Goal: Transaction & Acquisition: Purchase product/service

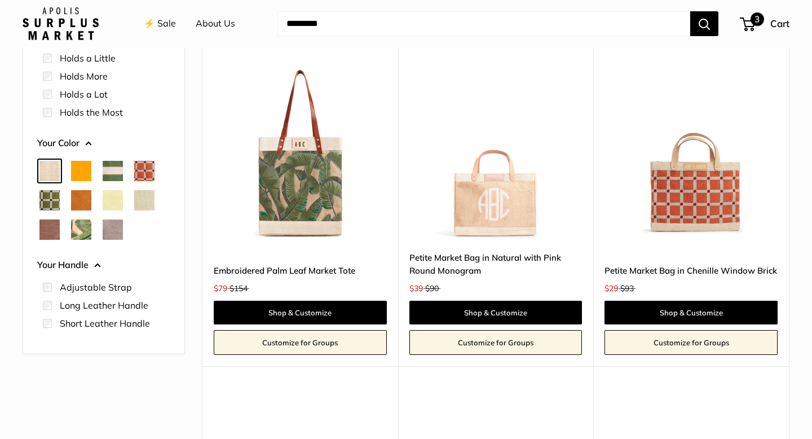
click at [753, 20] on span "3" at bounding box center [758, 19] width 14 height 14
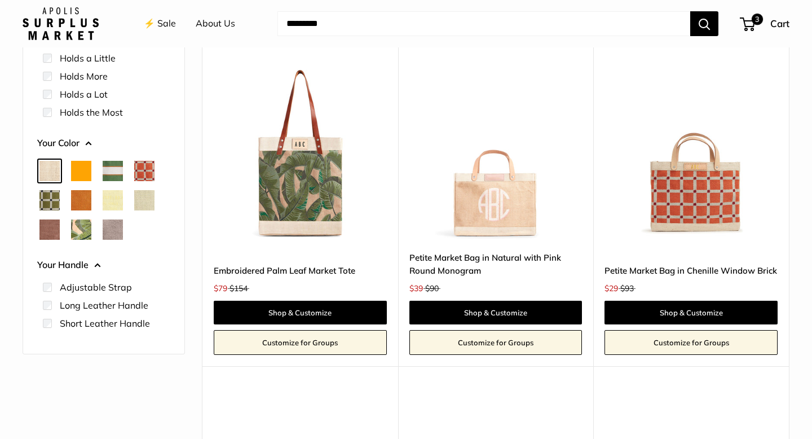
click at [0, 0] on img at bounding box center [0, 0] width 0 height 0
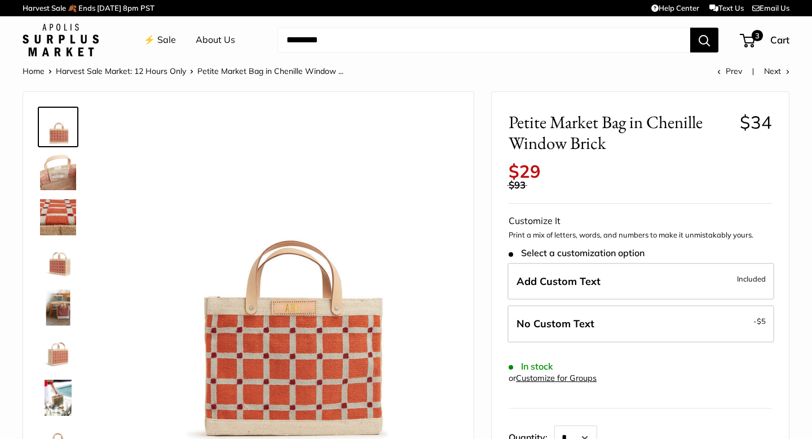
click at [58, 213] on img at bounding box center [58, 217] width 36 height 36
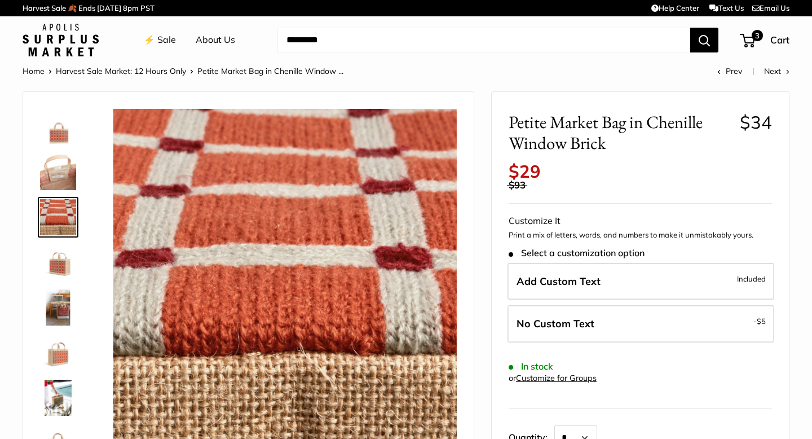
click at [58, 262] on img at bounding box center [58, 262] width 36 height 36
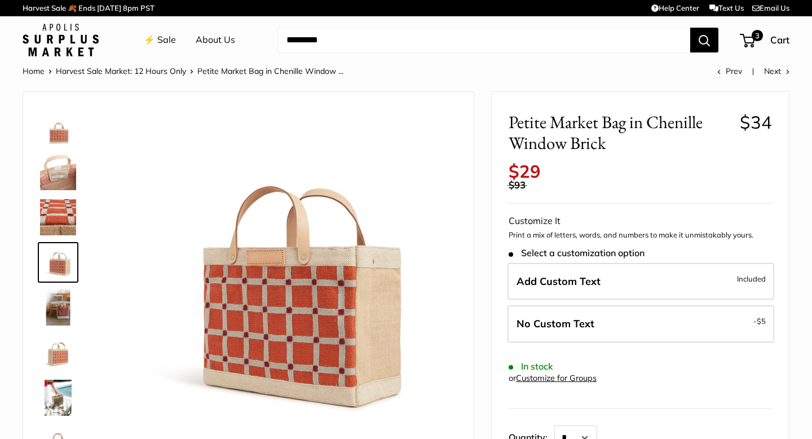
click at [67, 300] on img at bounding box center [58, 307] width 36 height 36
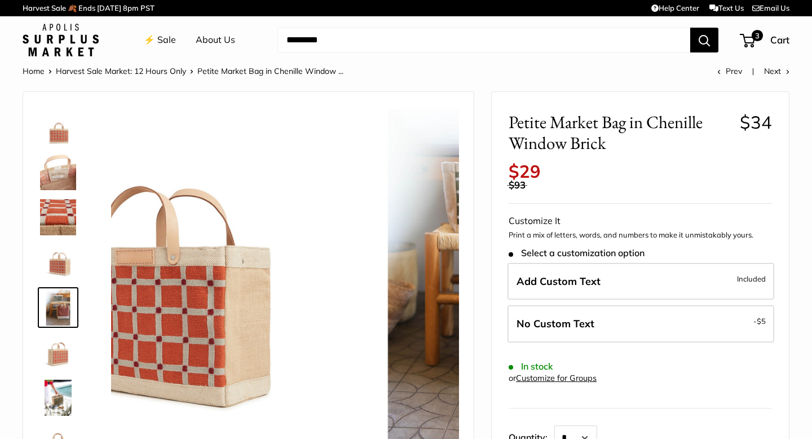
scroll to position [35, 0]
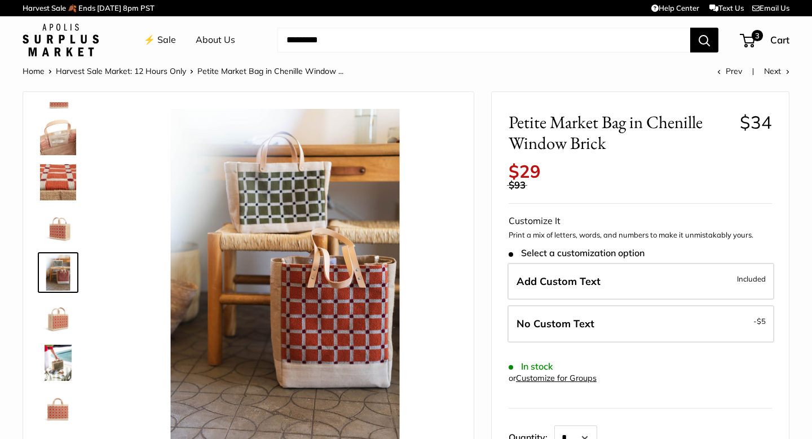
click at [57, 329] on img at bounding box center [58, 318] width 36 height 36
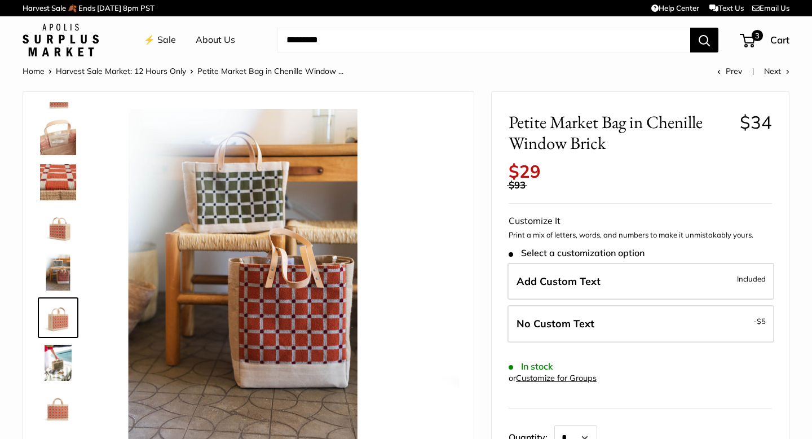
scroll to position [72, 0]
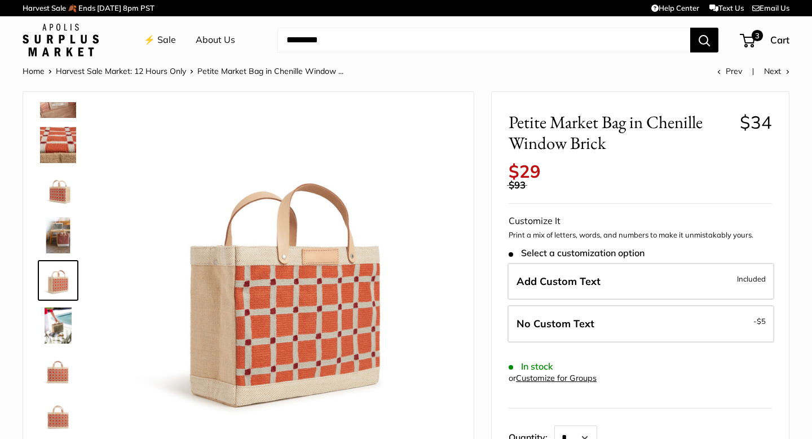
click at [58, 372] on img at bounding box center [58, 371] width 36 height 36
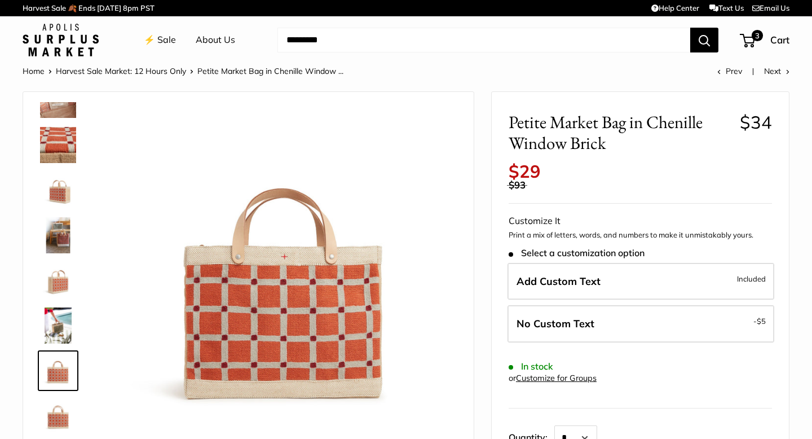
click at [56, 408] on img at bounding box center [58, 416] width 36 height 36
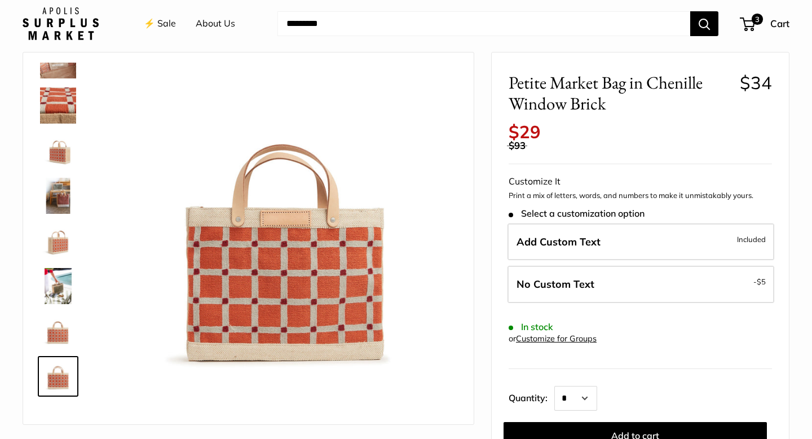
scroll to position [7, 0]
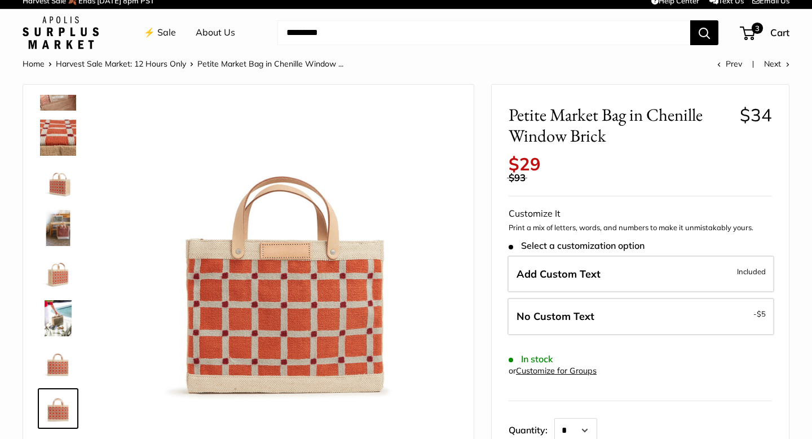
click at [58, 238] on img at bounding box center [58, 228] width 36 height 36
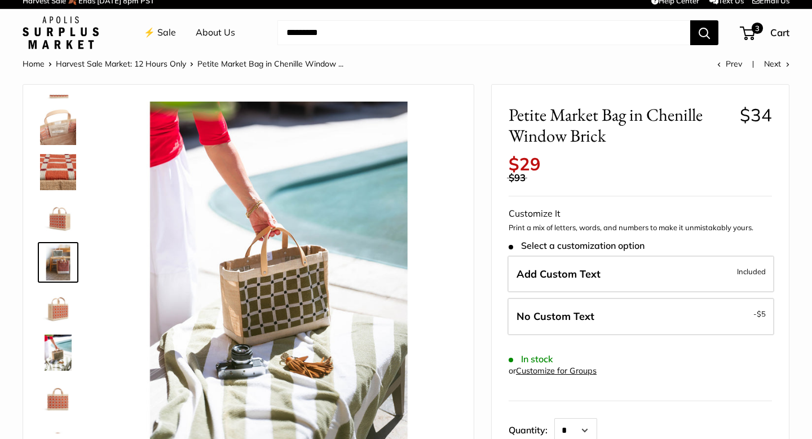
scroll to position [35, 0]
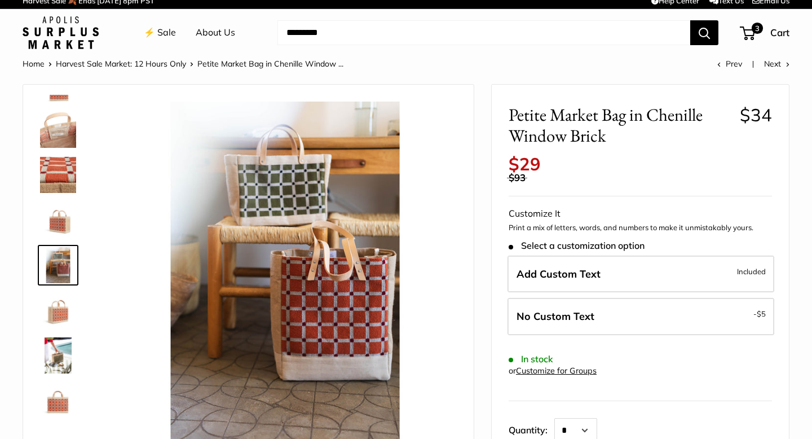
click at [60, 143] on img at bounding box center [58, 130] width 36 height 36
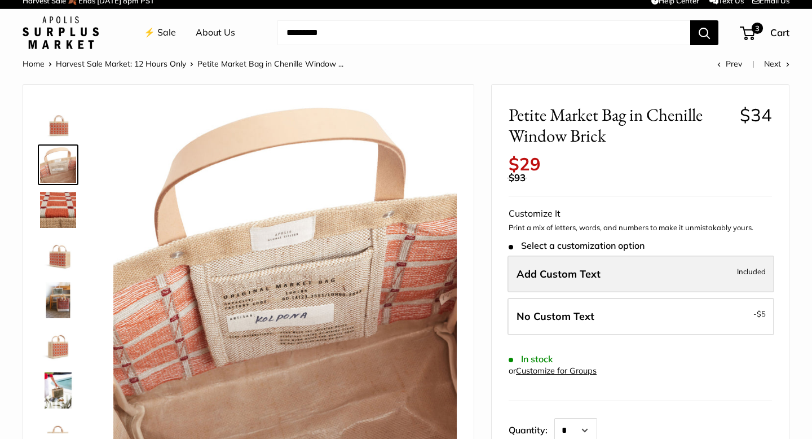
click at [557, 272] on span "Add Custom Text" at bounding box center [559, 273] width 84 height 13
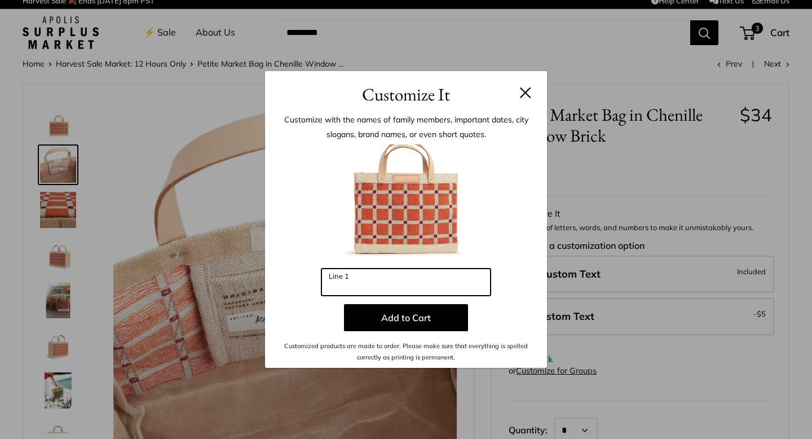
click at [424, 288] on input "Line 1" at bounding box center [406, 282] width 169 height 27
type input "*"
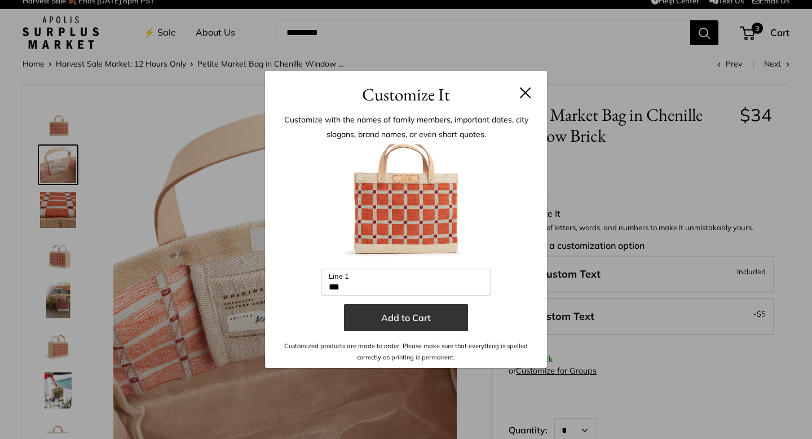
click at [412, 315] on button "Add to Cart" at bounding box center [406, 317] width 124 height 27
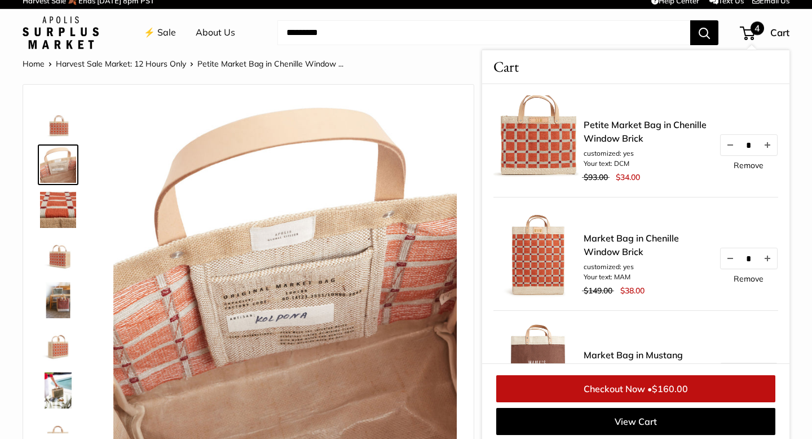
click at [395, 277] on img at bounding box center [285, 274] width 344 height 344
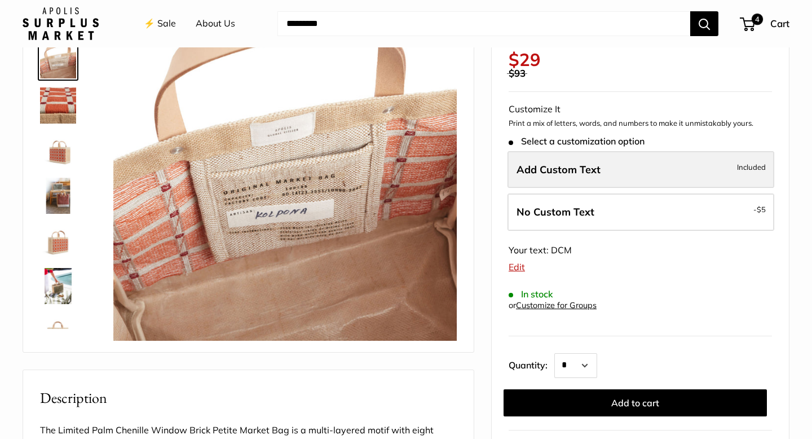
click at [580, 173] on span "Add Custom Text" at bounding box center [559, 169] width 84 height 13
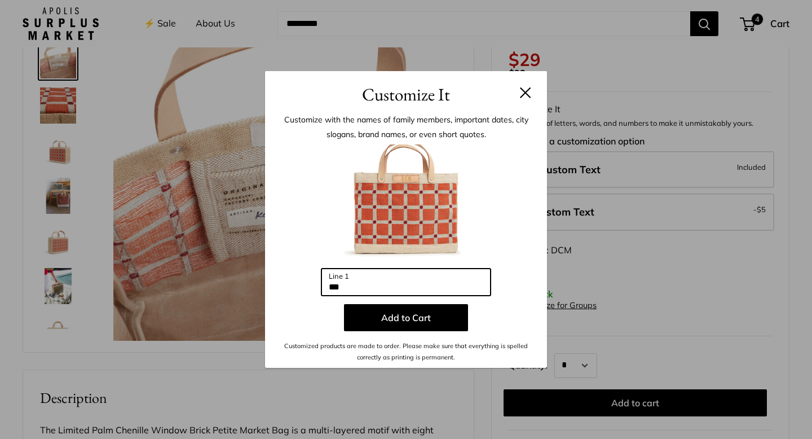
click at [435, 284] on input "***" at bounding box center [406, 282] width 169 height 27
type input "*"
type input "***"
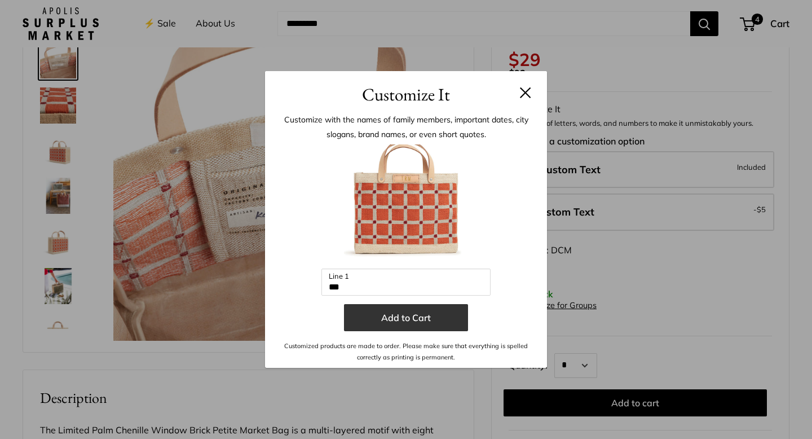
click at [417, 320] on button "Add to Cart" at bounding box center [406, 317] width 124 height 27
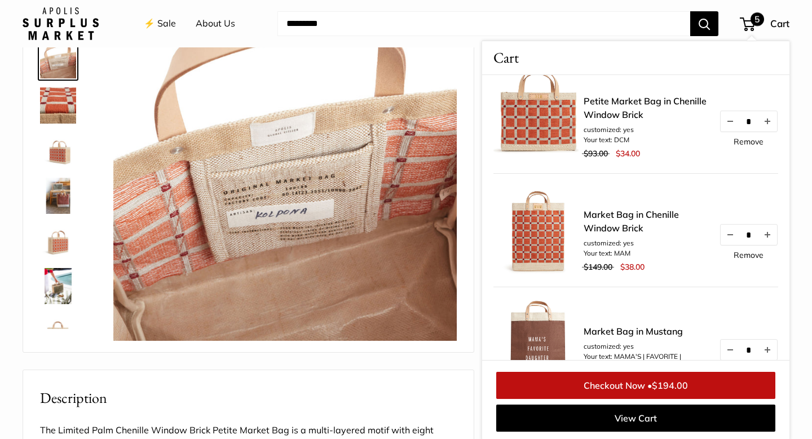
scroll to position [129, 0]
click at [162, 20] on link "⚡️ Sale" at bounding box center [160, 23] width 32 height 17
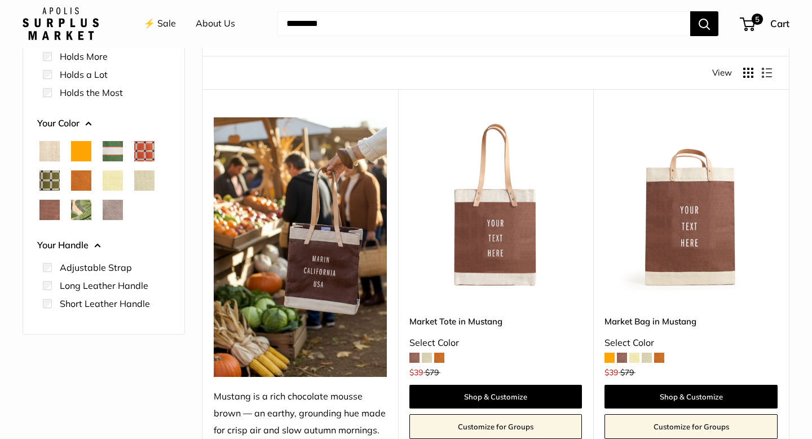
scroll to position [136, 0]
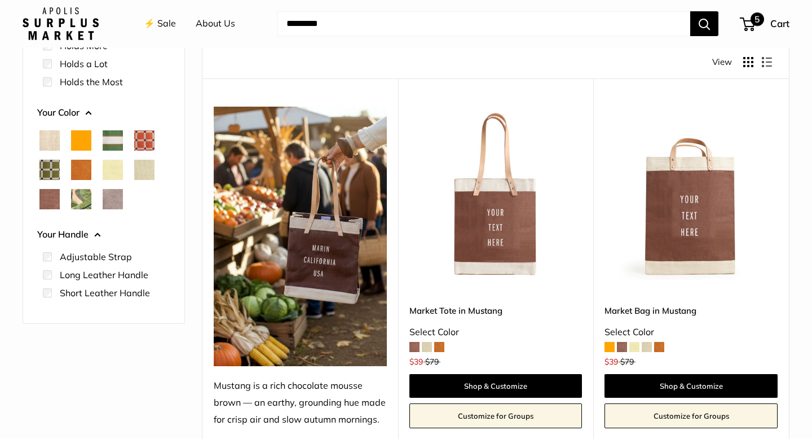
click at [742, 25] on span "5" at bounding box center [747, 24] width 15 height 14
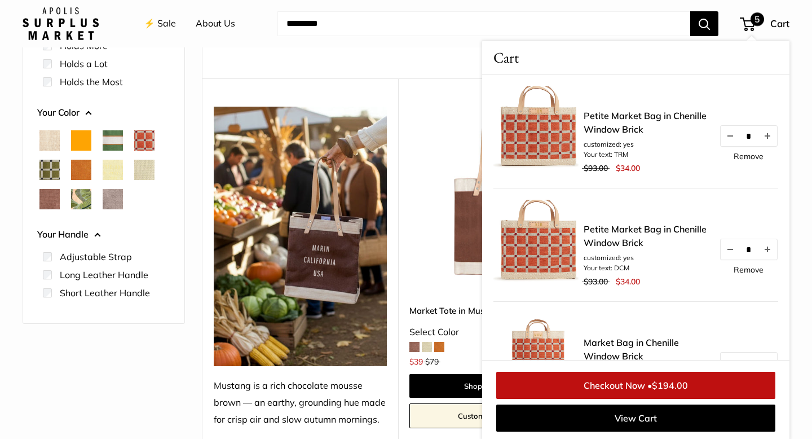
click at [452, 75] on div "Find yours View" at bounding box center [495, 62] width 553 height 33
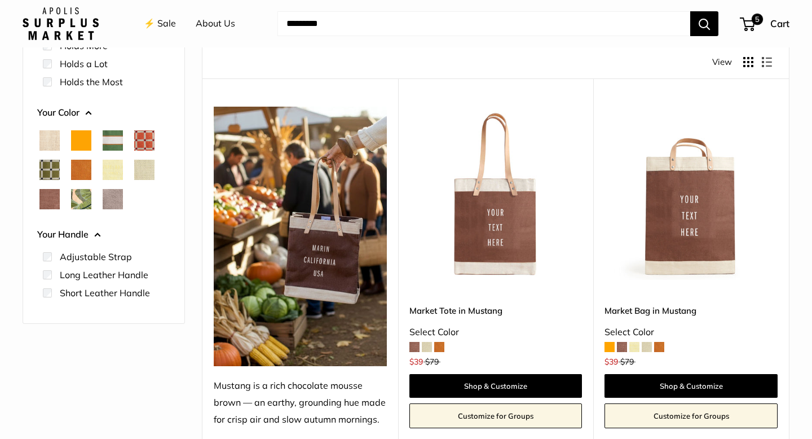
click at [0, 0] on img at bounding box center [0, 0] width 0 height 0
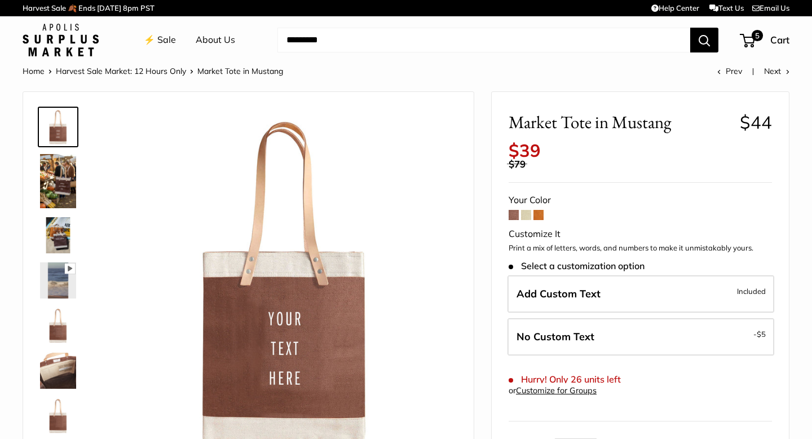
click at [65, 191] on img at bounding box center [58, 181] width 36 height 54
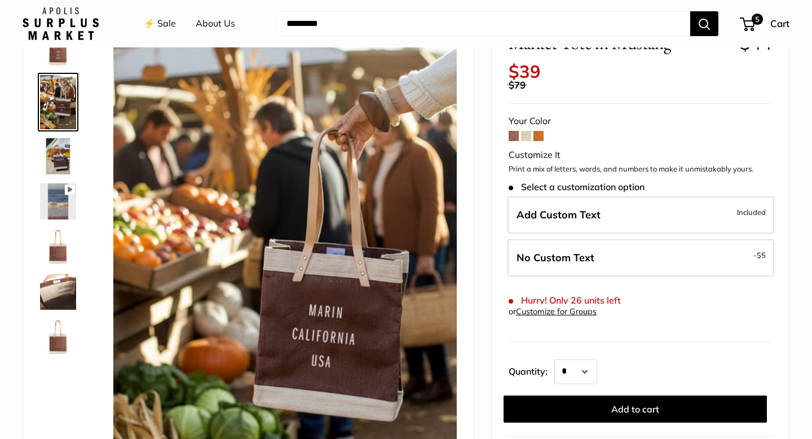
scroll to position [106, 0]
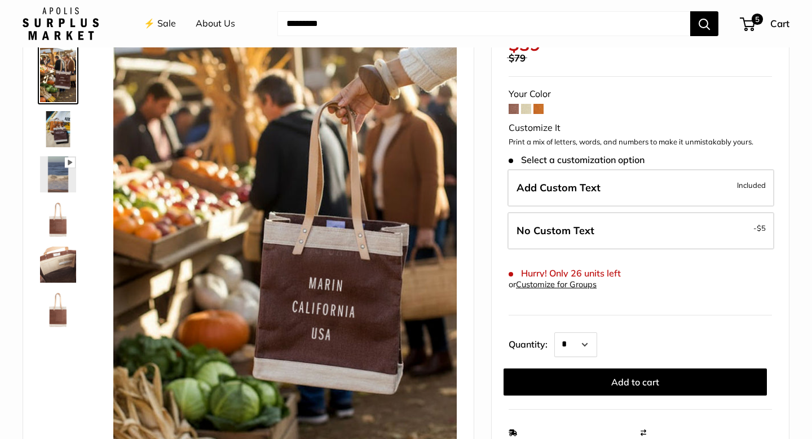
click at [56, 122] on img at bounding box center [58, 129] width 36 height 36
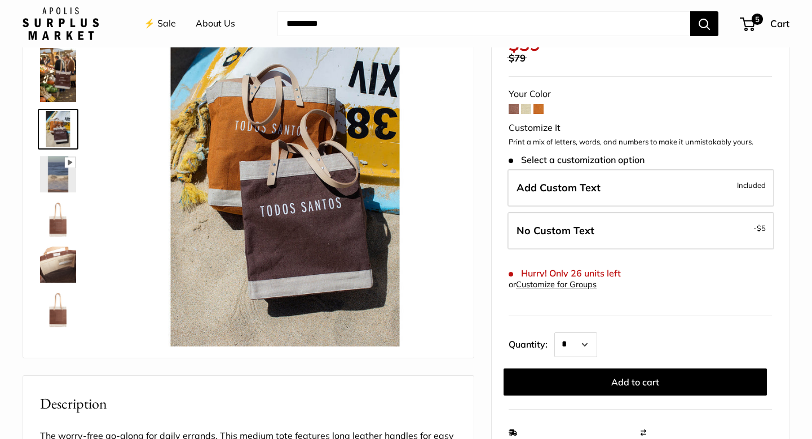
click at [55, 267] on img at bounding box center [58, 265] width 36 height 36
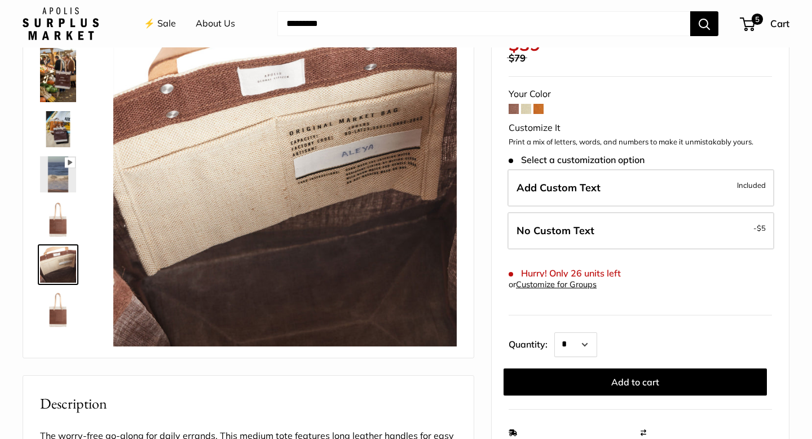
click at [62, 315] on img at bounding box center [58, 310] width 36 height 36
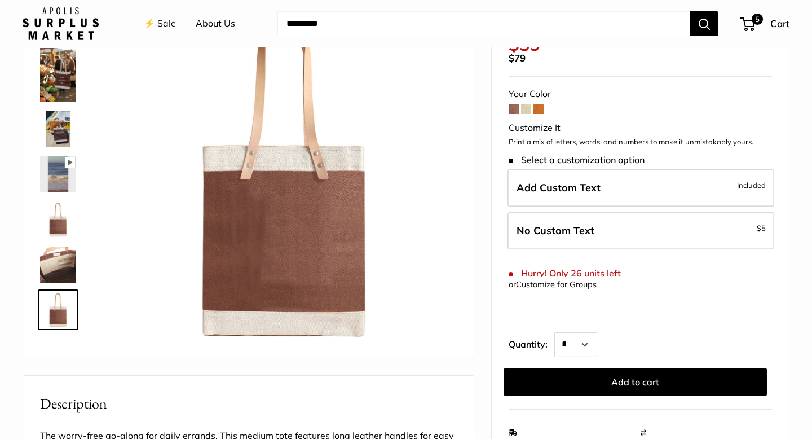
click at [537, 108] on span at bounding box center [539, 109] width 10 height 10
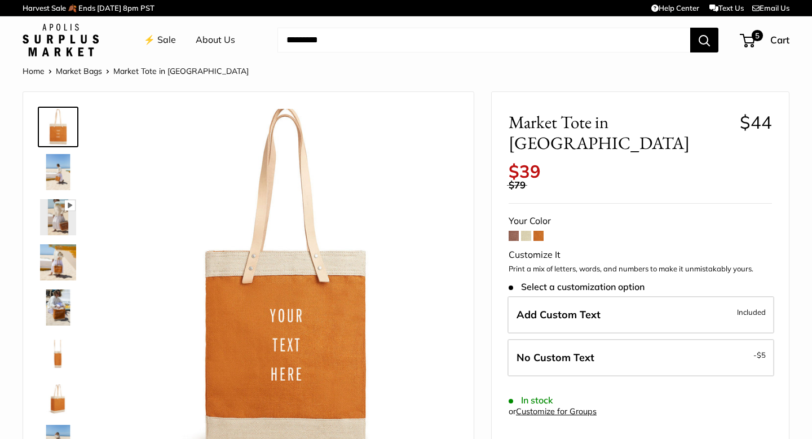
click at [60, 164] on img at bounding box center [58, 172] width 36 height 36
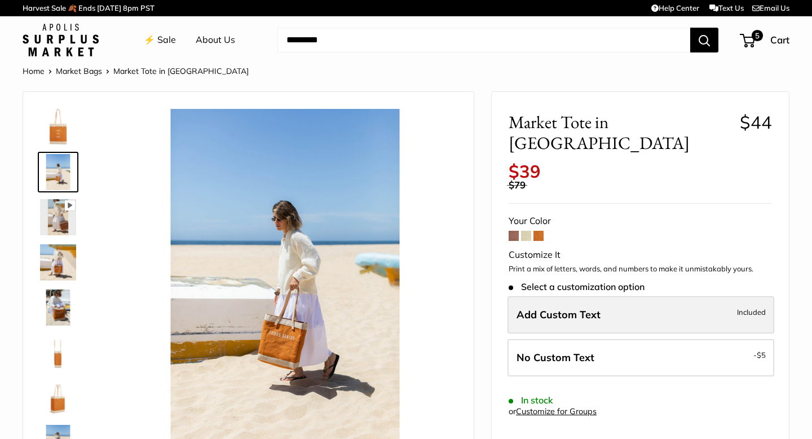
click at [536, 308] on span "Add Custom Text" at bounding box center [559, 314] width 84 height 13
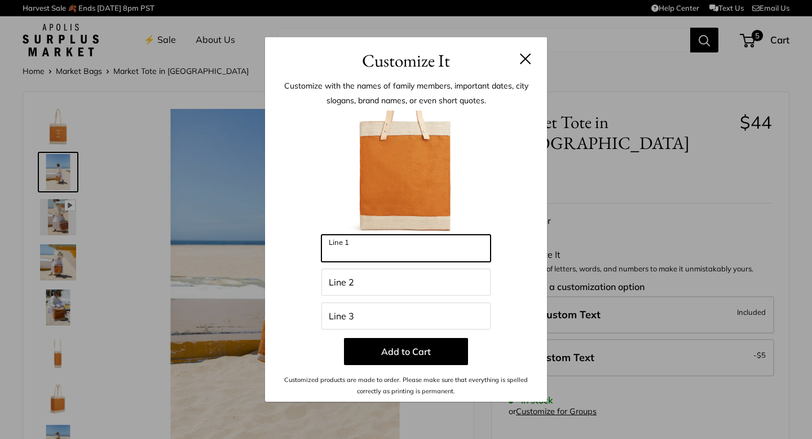
click at [453, 258] on input "Line 1" at bounding box center [406, 248] width 169 height 27
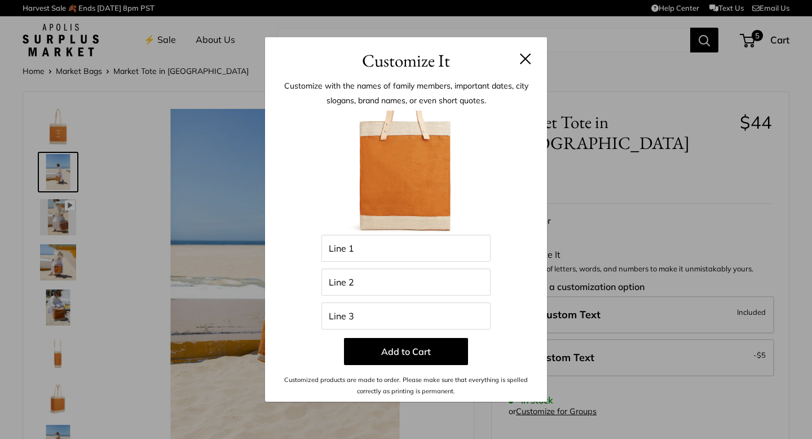
click at [523, 59] on button at bounding box center [525, 58] width 11 height 11
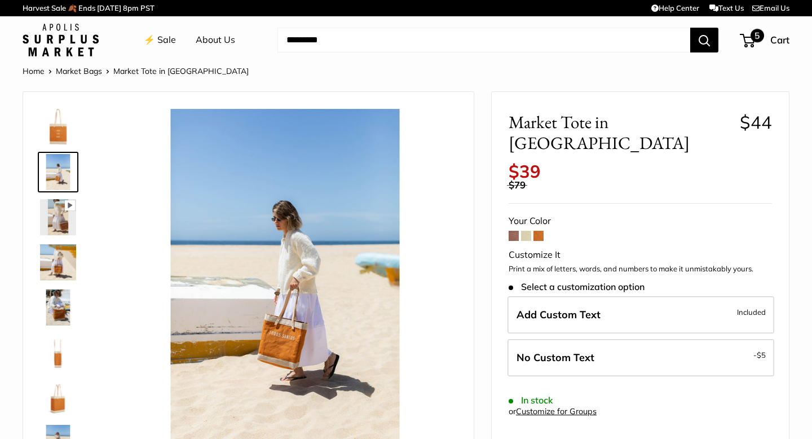
click at [751, 41] on span "5" at bounding box center [747, 41] width 15 height 14
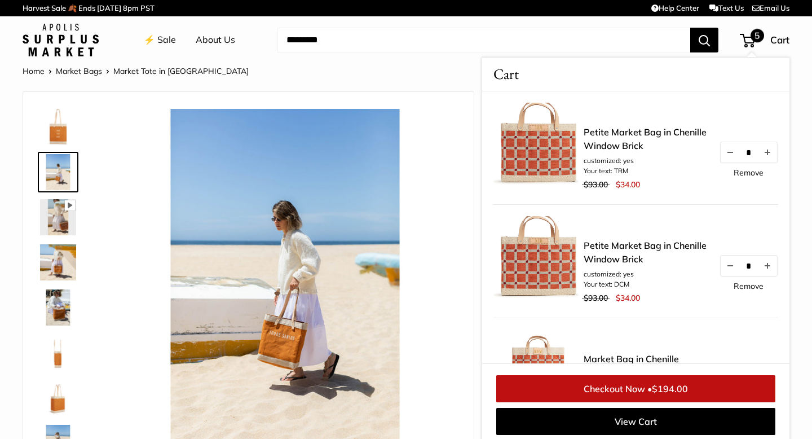
click at [754, 170] on link "Remove" at bounding box center [749, 173] width 30 height 8
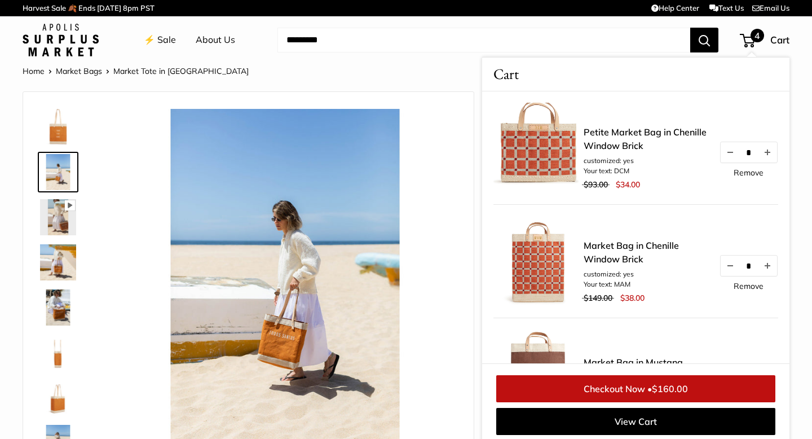
click at [751, 171] on link "Remove" at bounding box center [749, 173] width 30 height 8
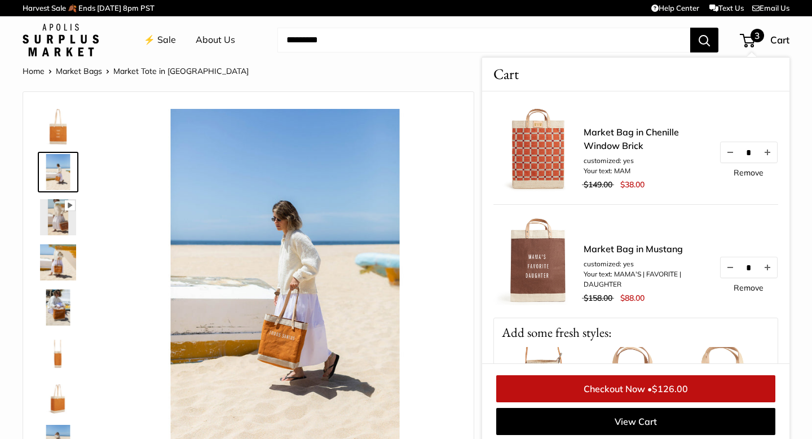
click at [617, 136] on link "Market Bag in Chenille Window Brick" at bounding box center [646, 138] width 124 height 27
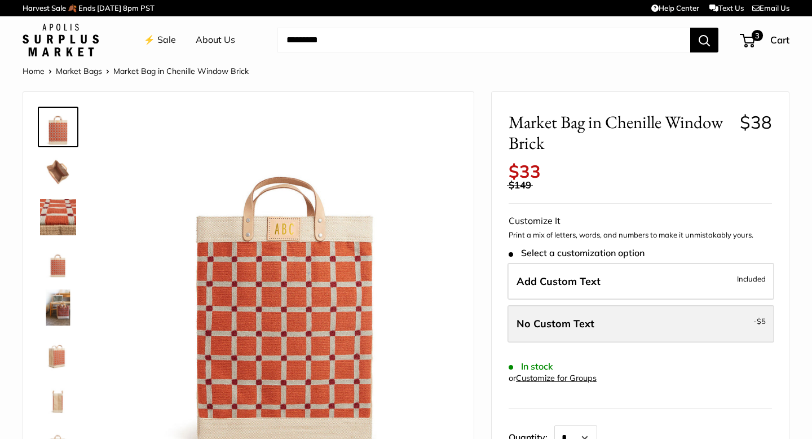
click at [591, 320] on span "No Custom Text" at bounding box center [556, 323] width 78 height 13
click at [593, 320] on label "No Custom Text - $5" at bounding box center [641, 323] width 267 height 37
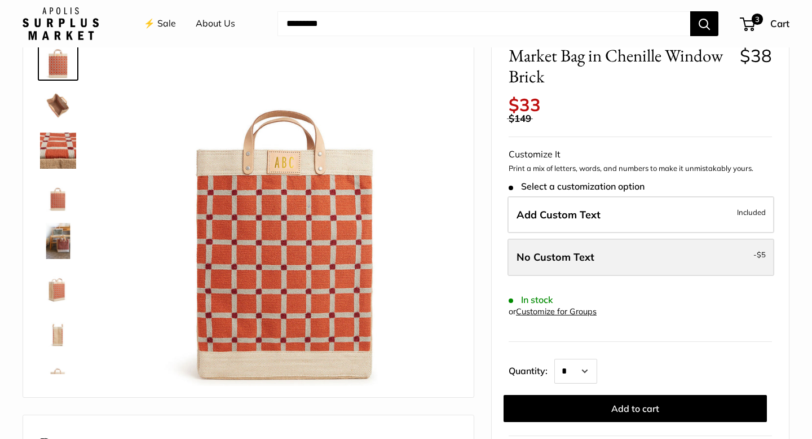
scroll to position [70, 0]
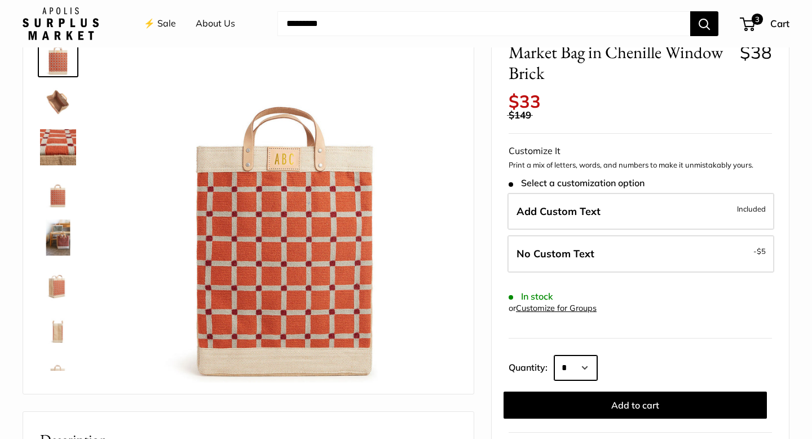
click at [591, 367] on select "* * * * * * * * * *** *** *** *** *** *** *** *** *** *** *** *** *** *** *** *…" at bounding box center [576, 367] width 43 height 25
select select "*"
click at [555, 355] on select "* * * * * * * * * *** *** *** *** *** *** *** *** *** *** *** *** *** *** *** *…" at bounding box center [576, 367] width 43 height 25
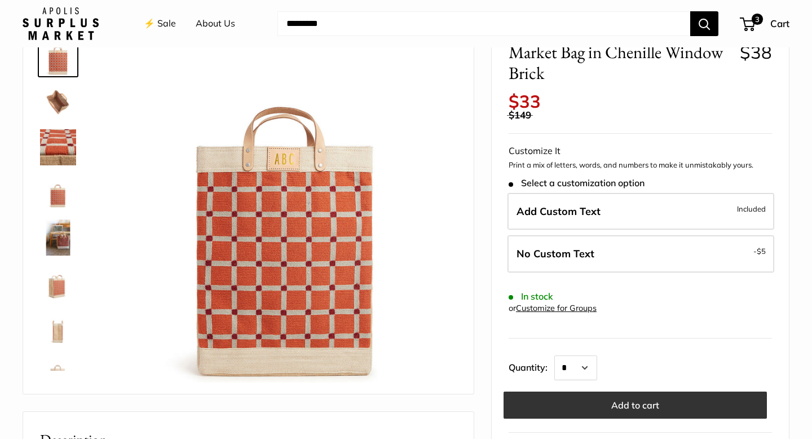
click at [588, 401] on button "Add to cart" at bounding box center [635, 404] width 263 height 27
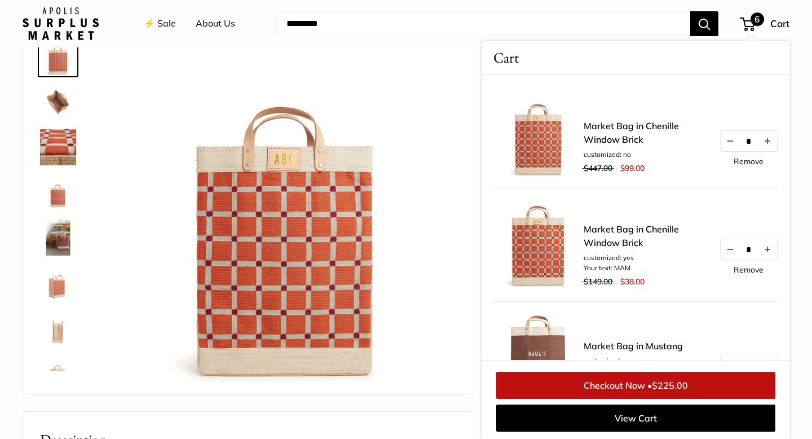
click at [741, 266] on link "Remove" at bounding box center [749, 270] width 30 height 8
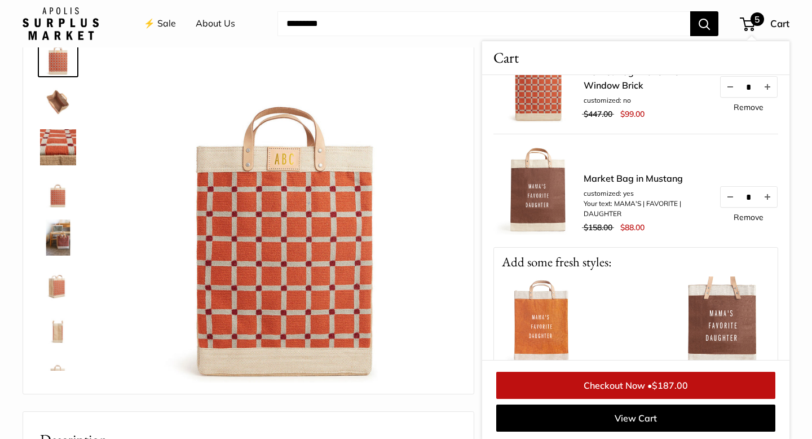
scroll to position [55, 0]
click at [631, 384] on link "Checkout Now • $187.00" at bounding box center [635, 385] width 279 height 27
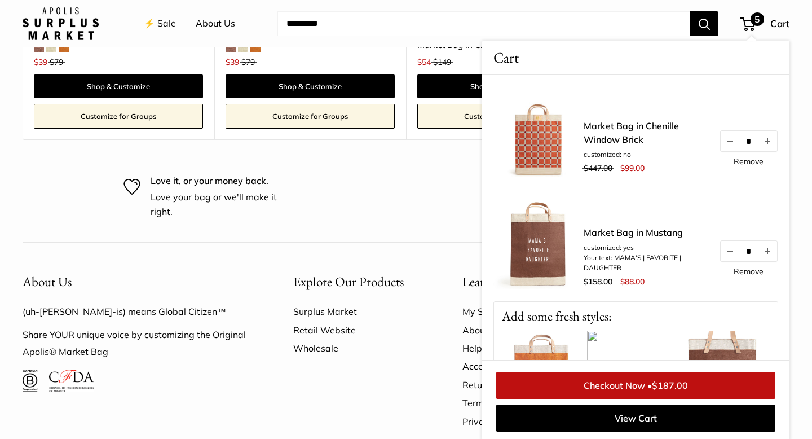
scroll to position [1810, 0]
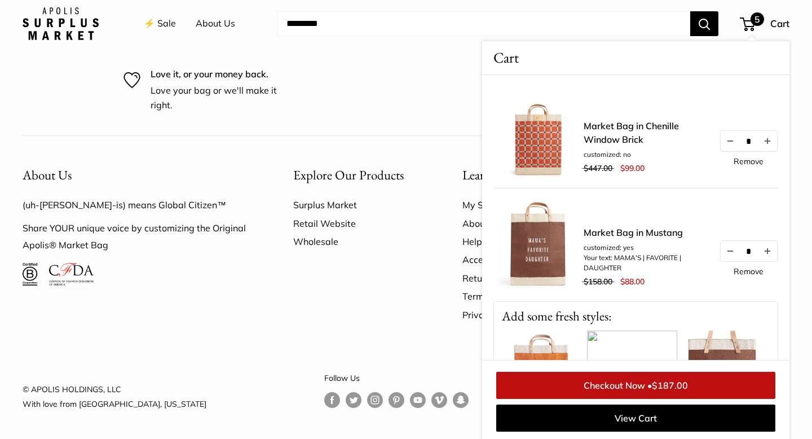
click at [338, 304] on div "Explore Our Products Surplus Market Retail Website Wholesale" at bounding box center [358, 250] width 169 height 195
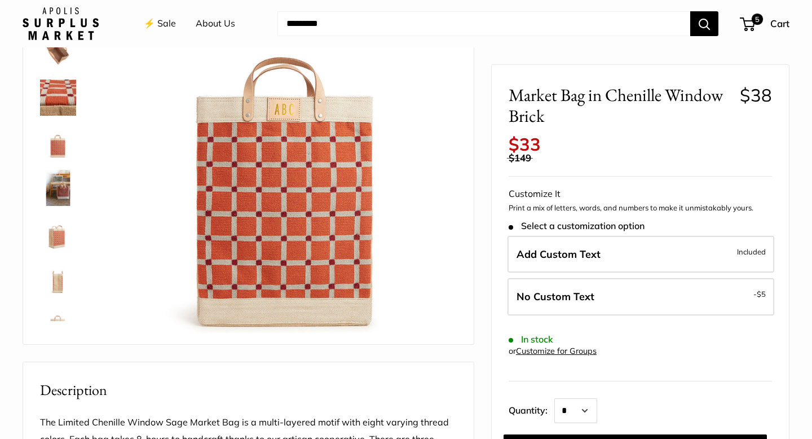
scroll to position [118, 0]
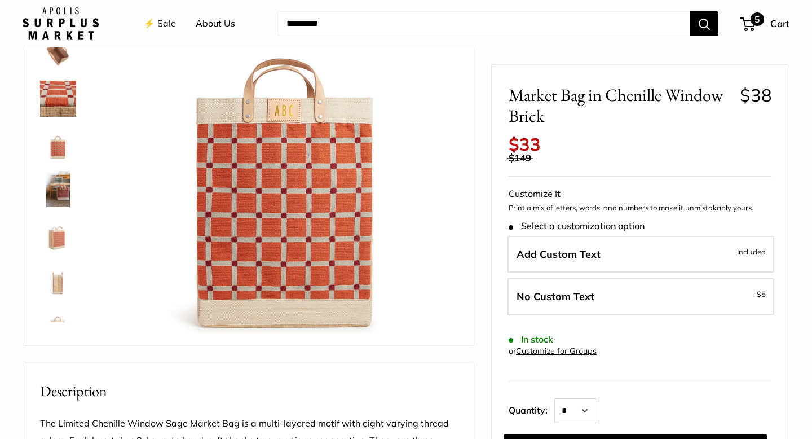
click at [747, 21] on span "5" at bounding box center [747, 24] width 15 height 14
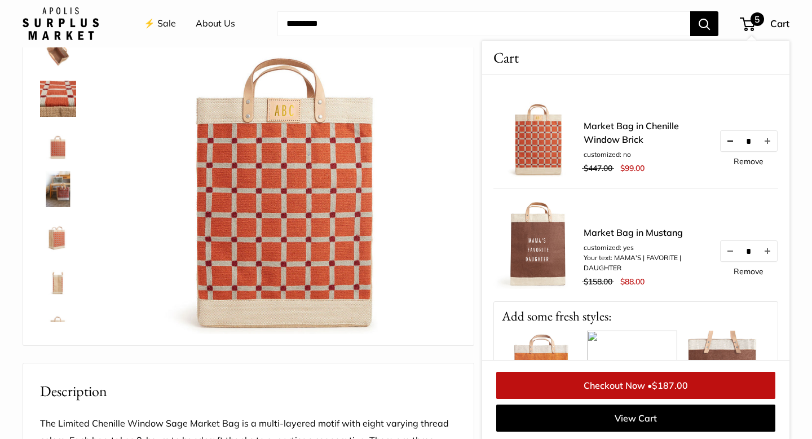
click at [730, 140] on button "Decrease quantity by 1" at bounding box center [730, 141] width 19 height 20
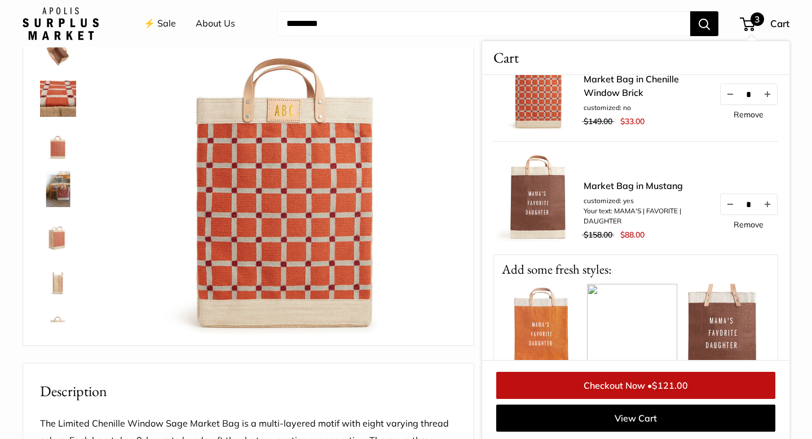
scroll to position [51, 0]
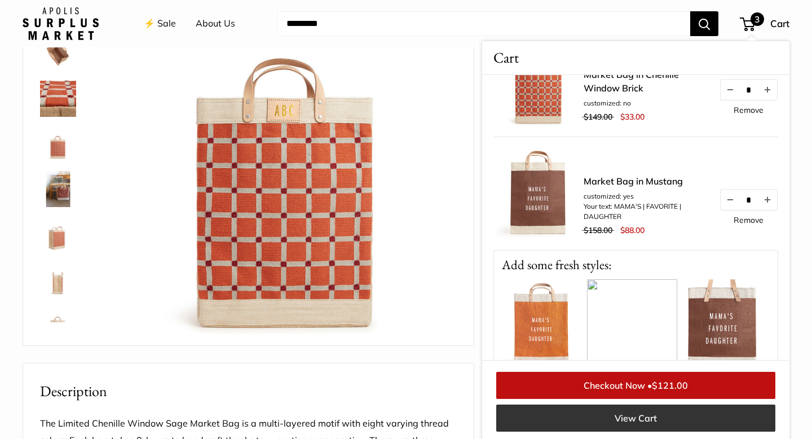
click at [652, 416] on link "View Cart" at bounding box center [635, 417] width 279 height 27
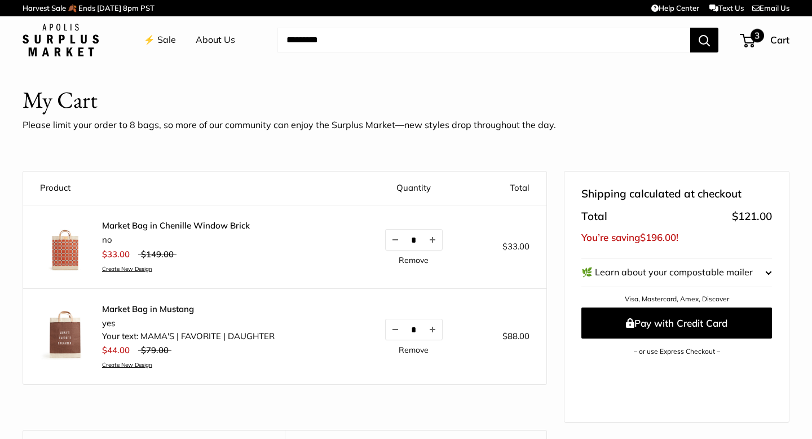
click at [746, 36] on span "3" at bounding box center [747, 41] width 15 height 14
click at [584, 369] on shop-pay-wallet-button at bounding box center [583, 365] width 2 height 11
